Goal: Transaction & Acquisition: Download file/media

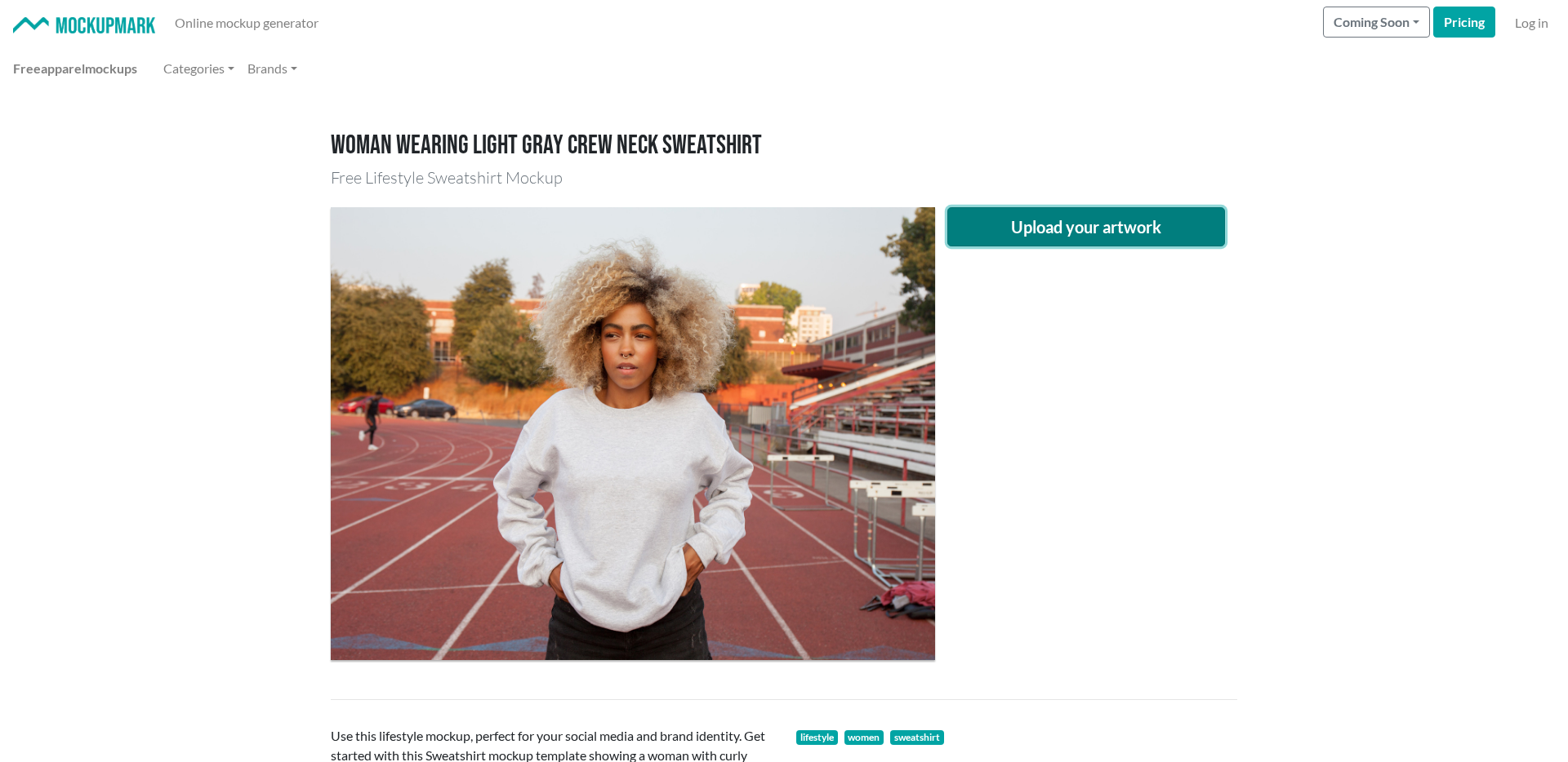
click at [1040, 235] on button "Upload your artwork" at bounding box center [1085, 226] width 277 height 39
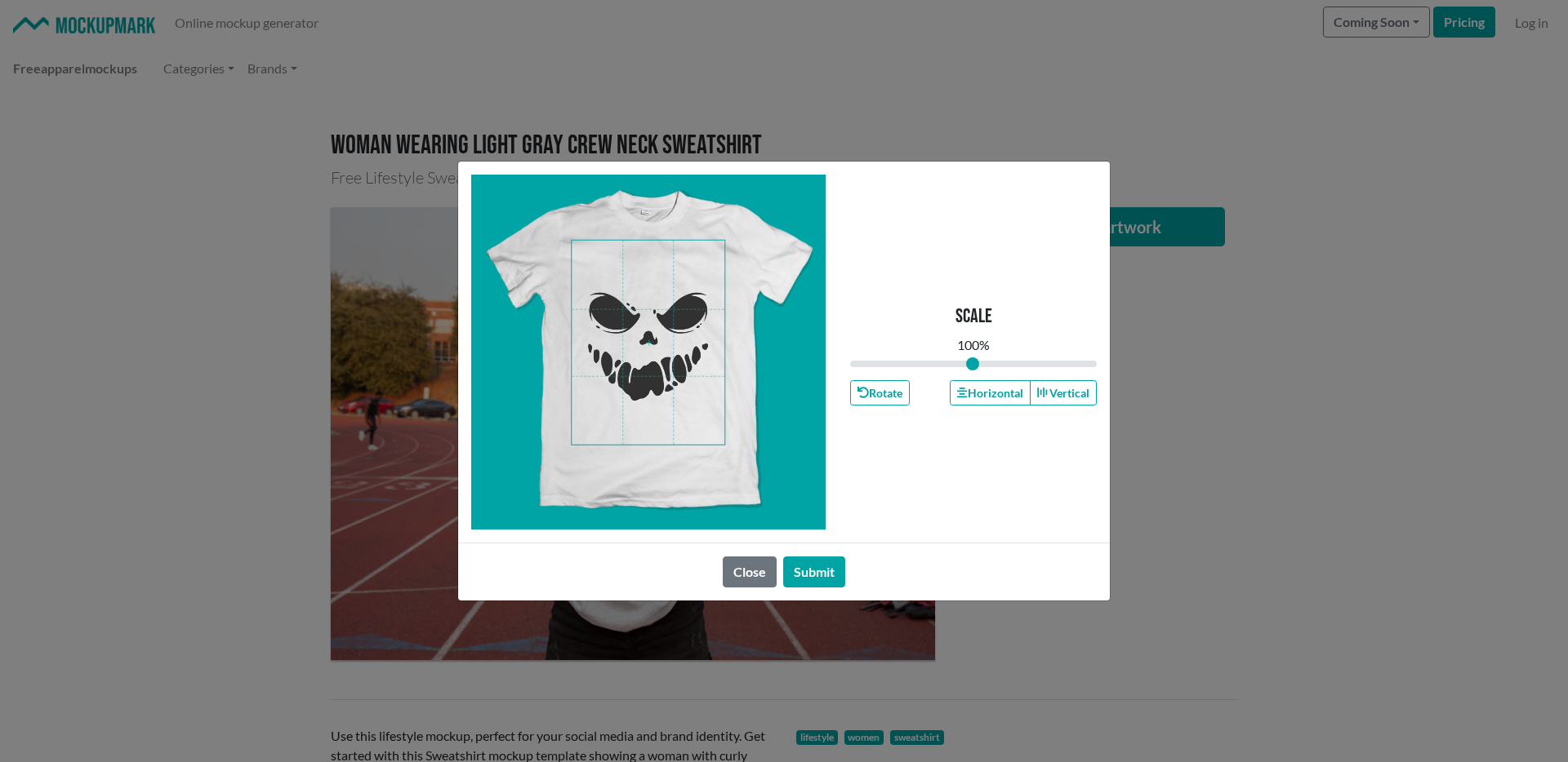
click at [640, 354] on span at bounding box center [648, 343] width 152 height 204
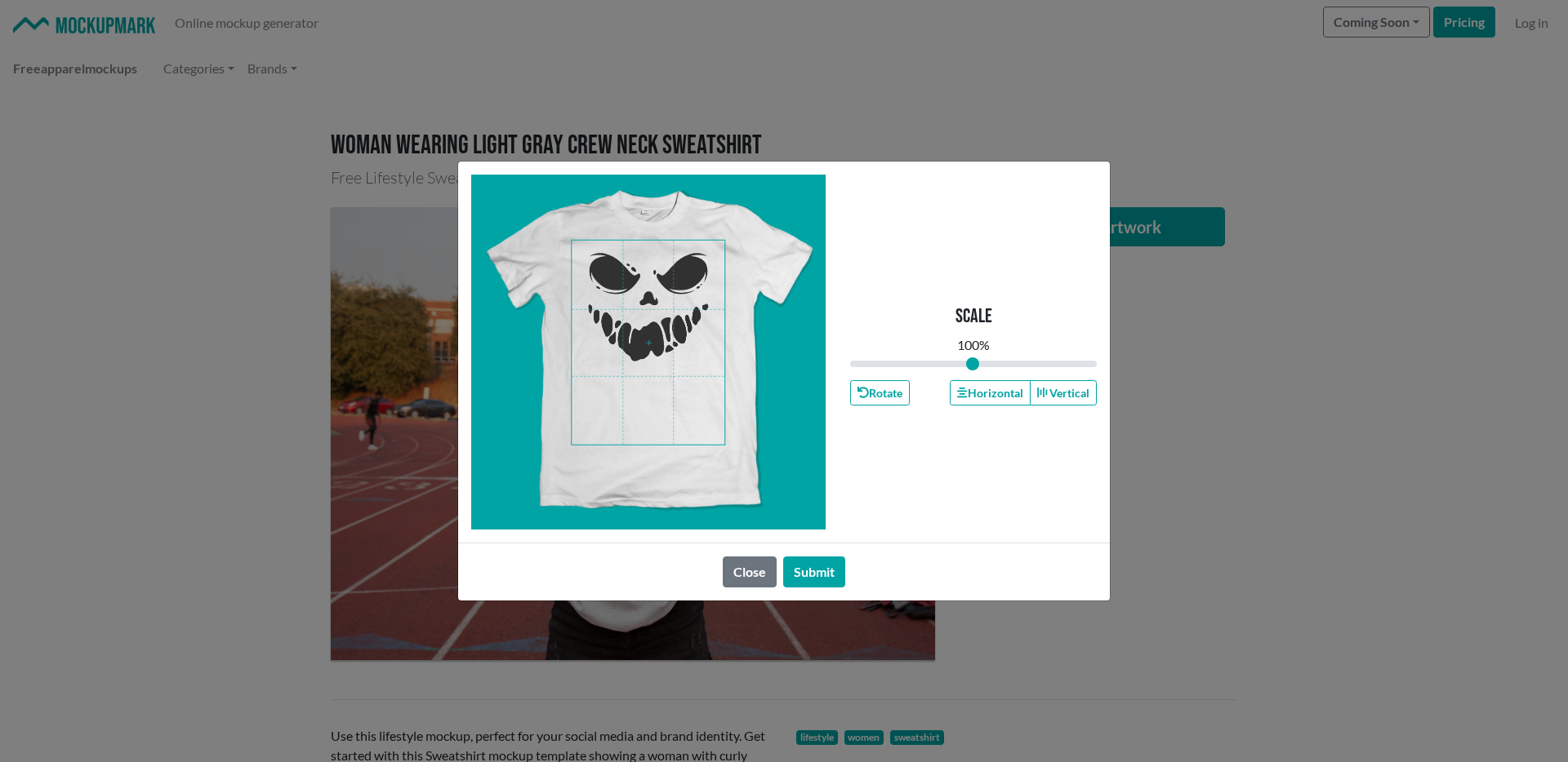
click at [643, 318] on span at bounding box center [648, 343] width 152 height 204
drag, startPoint x: 970, startPoint y: 363, endPoint x: 944, endPoint y: 363, distance: 26.0
type input "0.83"
click at [952, 364] on input "range" at bounding box center [973, 364] width 247 height 18
click at [661, 305] on span at bounding box center [648, 343] width 152 height 204
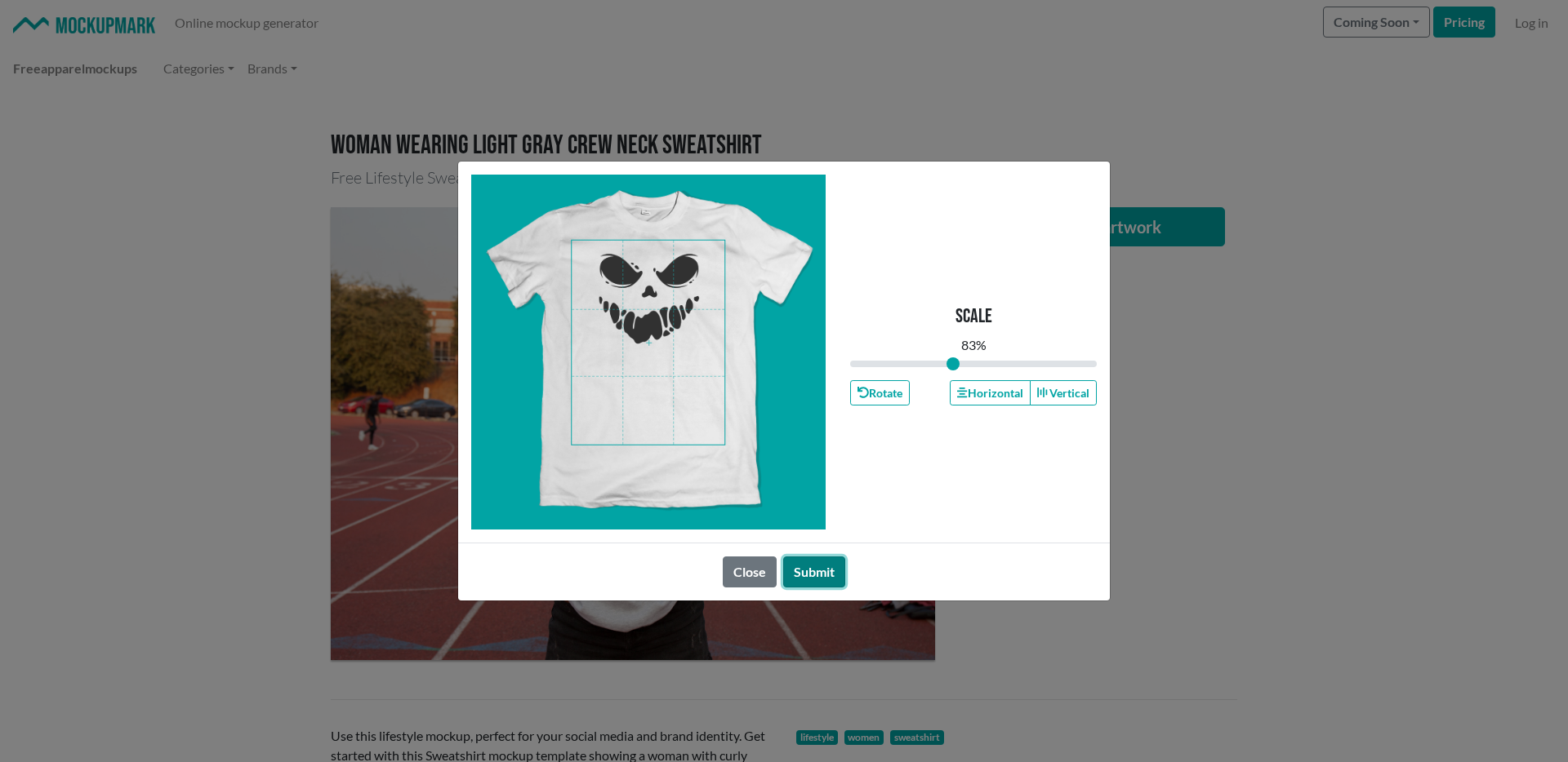
click at [826, 568] on button "Submit" at bounding box center [814, 572] width 62 height 31
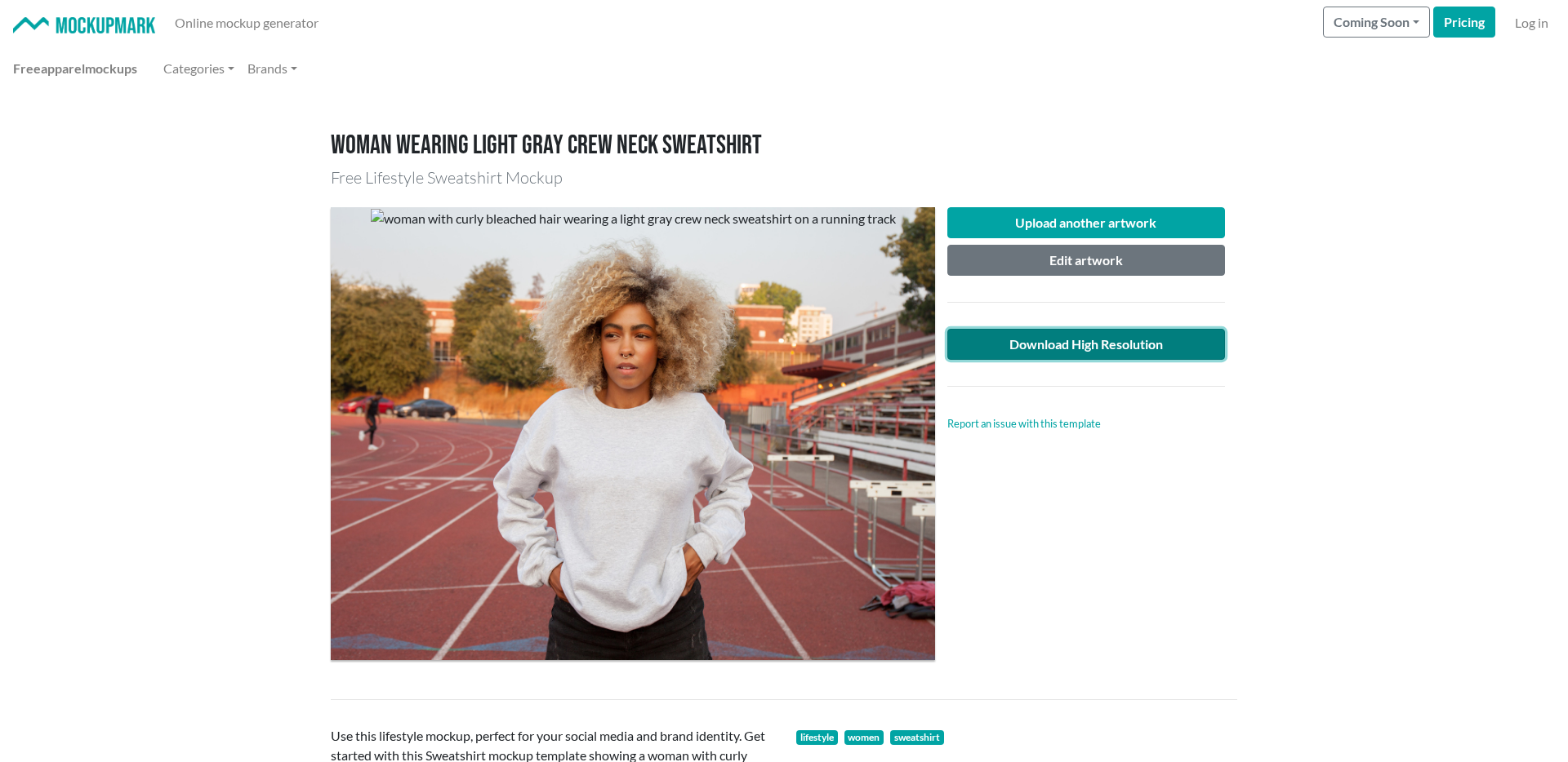
click at [1061, 342] on link "Download High Resolution" at bounding box center [1085, 345] width 277 height 31
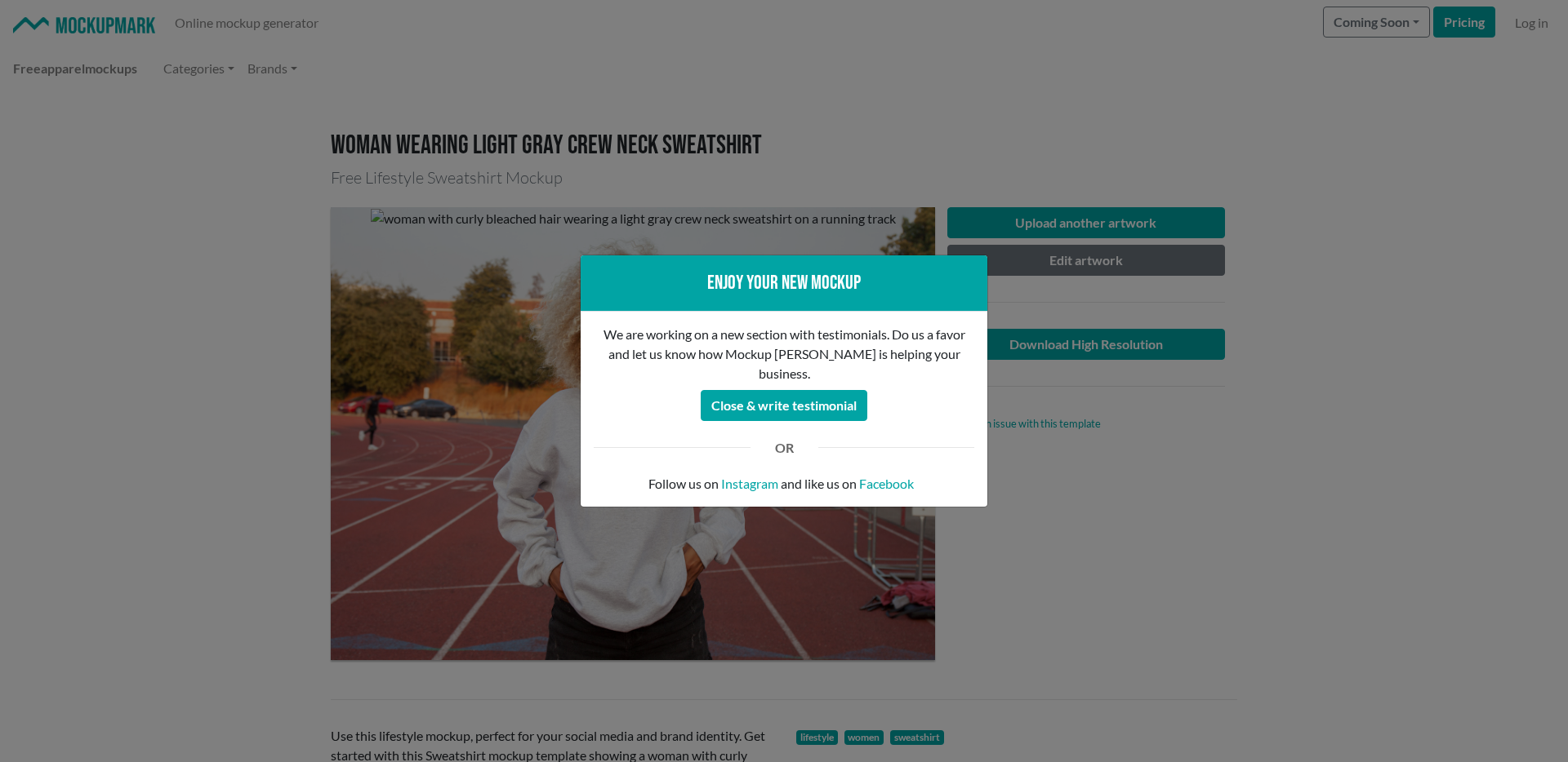
click at [1144, 557] on div "Enjoy your new mockup We are working on a new section with testimonials. Do us …" at bounding box center [784, 381] width 1568 height 762
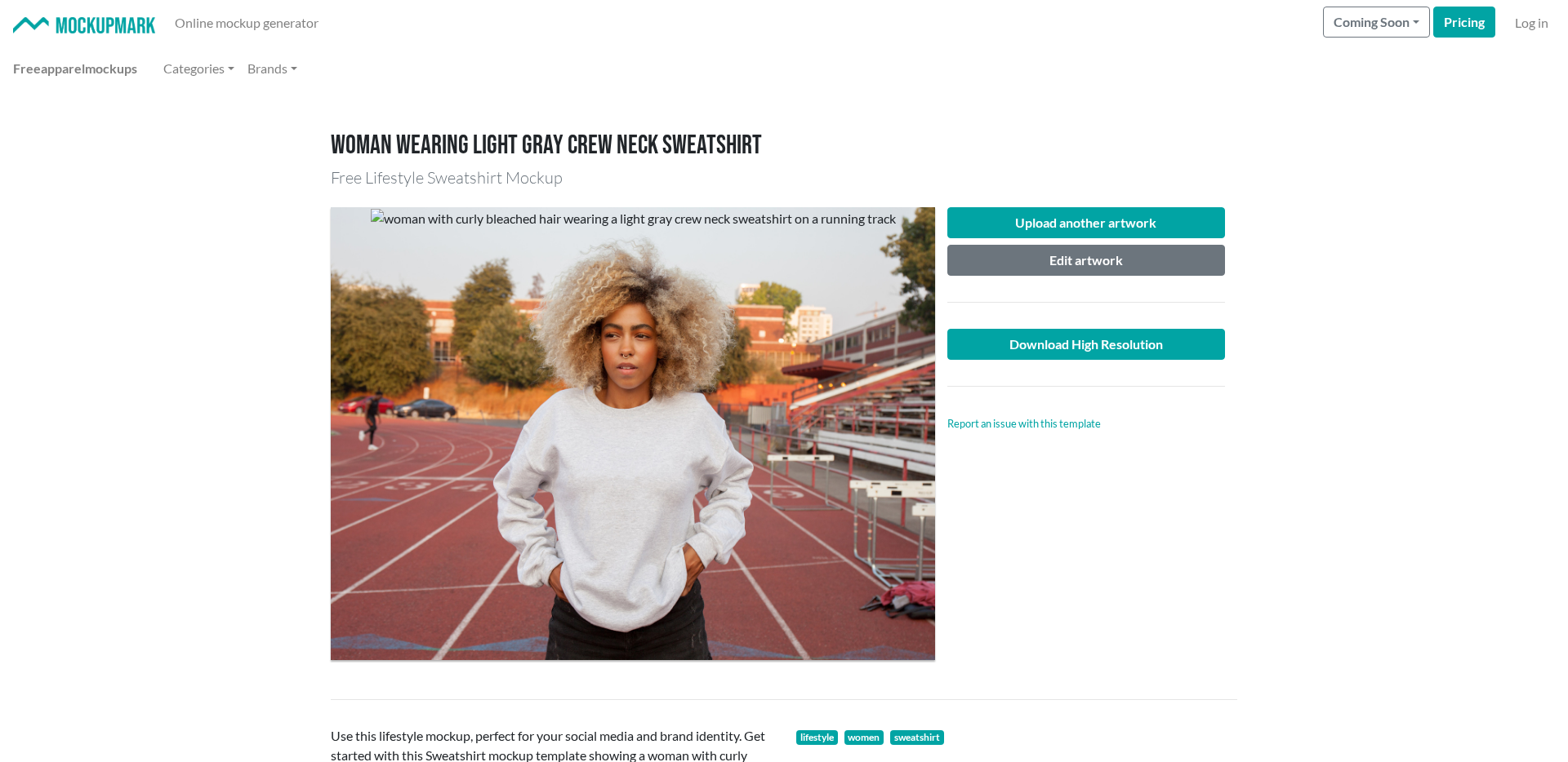
click at [1320, 520] on main "Woman wearing light gray crew neck sweatshirt Free Lifestyle Sweatshirt Mockup …" at bounding box center [784, 694] width 1568 height 1204
